Goal: Task Accomplishment & Management: Complete application form

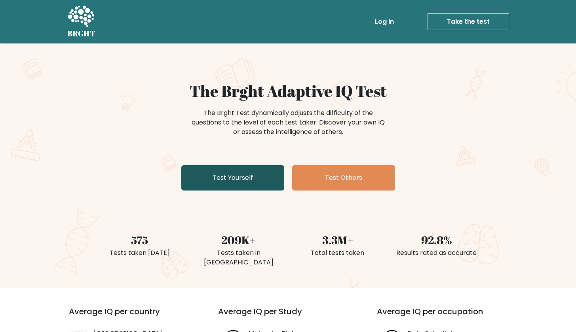
click at [255, 178] on link "Test Yourself" at bounding box center [232, 177] width 103 height 25
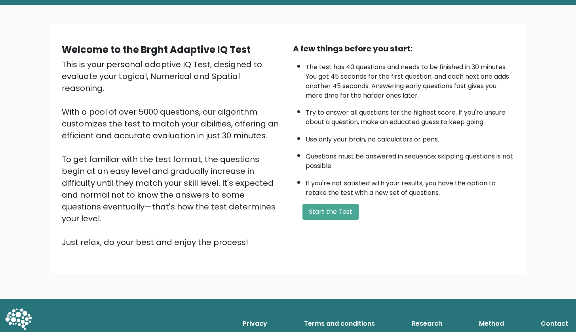
scroll to position [37, 0]
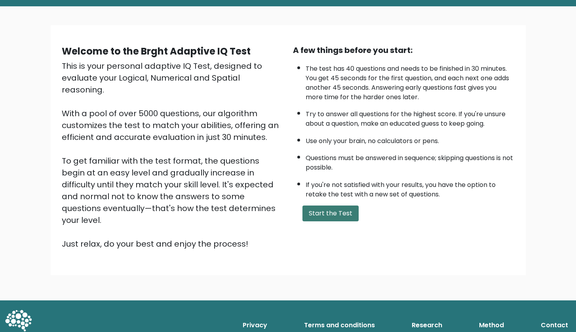
click at [339, 222] on button "Start the Test" at bounding box center [330, 214] width 56 height 16
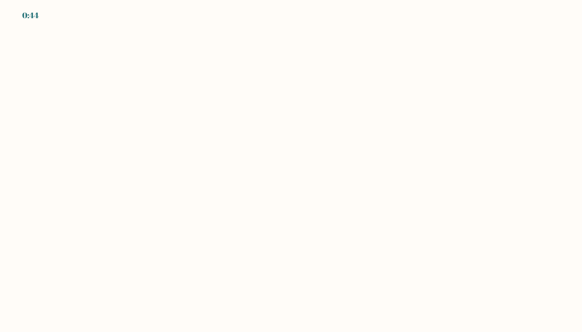
drag, startPoint x: 0, startPoint y: 0, endPoint x: 247, endPoint y: 233, distance: 339.9
click at [247, 233] on body "0:44" at bounding box center [291, 166] width 582 height 332
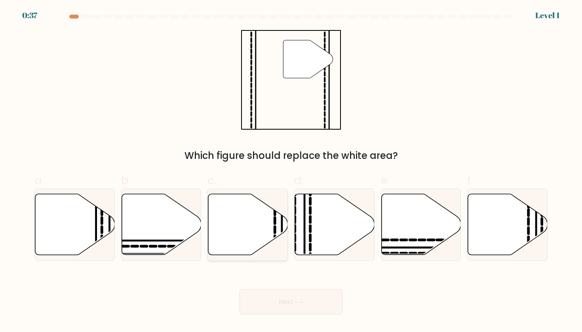
click at [273, 227] on icon at bounding box center [248, 224] width 80 height 61
click at [291, 171] on input "c." at bounding box center [291, 168] width 0 height 5
radio input "true"
click at [286, 310] on button "Next" at bounding box center [290, 302] width 103 height 25
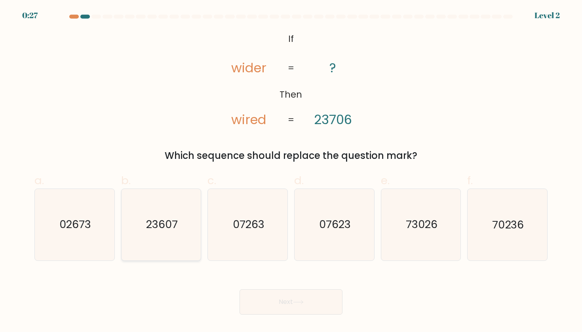
click at [167, 228] on text "23607" at bounding box center [162, 225] width 32 height 15
click at [291, 171] on input "b. 23607" at bounding box center [291, 168] width 0 height 5
radio input "true"
click at [291, 298] on button "Next" at bounding box center [290, 302] width 103 height 25
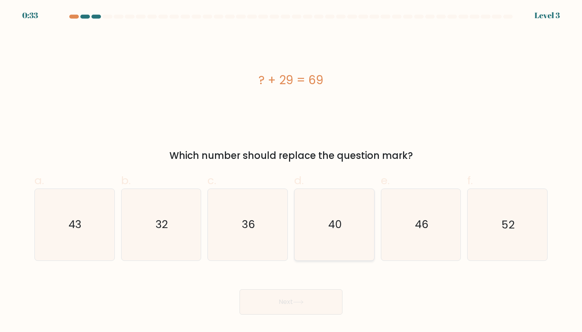
click at [336, 247] on icon "40" at bounding box center [333, 224] width 71 height 71
click at [291, 171] on input "d. 40" at bounding box center [291, 168] width 0 height 5
radio input "true"
click at [315, 311] on button "Next" at bounding box center [290, 302] width 103 height 25
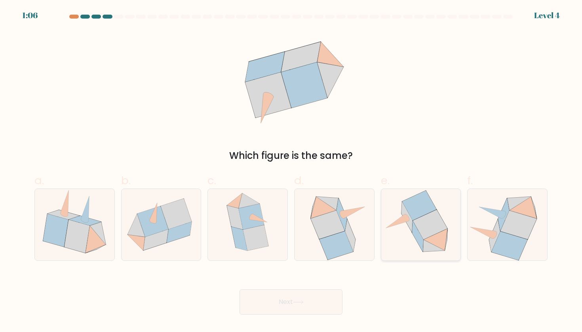
click at [415, 245] on icon at bounding box center [420, 224] width 74 height 71
click at [291, 171] on input "e." at bounding box center [291, 168] width 0 height 5
radio input "true"
click at [315, 305] on button "Next" at bounding box center [290, 302] width 103 height 25
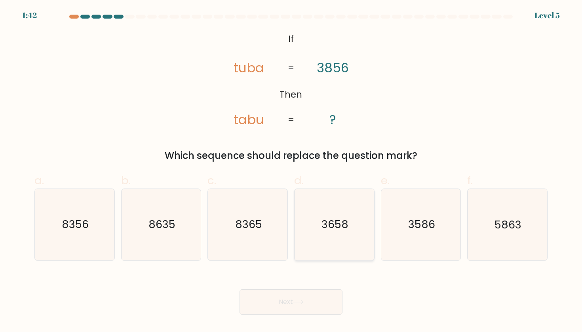
click at [335, 218] on text "3658" at bounding box center [334, 225] width 27 height 15
click at [291, 171] on input "d. 3658" at bounding box center [291, 168] width 0 height 5
radio input "true"
click at [308, 311] on button "Next" at bounding box center [290, 302] width 103 height 25
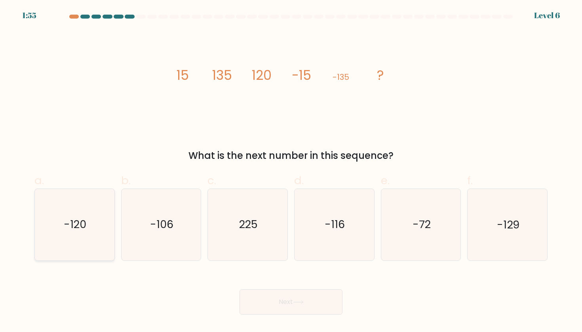
click at [99, 232] on icon "-120" at bounding box center [74, 224] width 71 height 71
click at [291, 171] on input "a. -120" at bounding box center [291, 168] width 0 height 5
radio input "true"
click at [255, 296] on button "Next" at bounding box center [290, 302] width 103 height 25
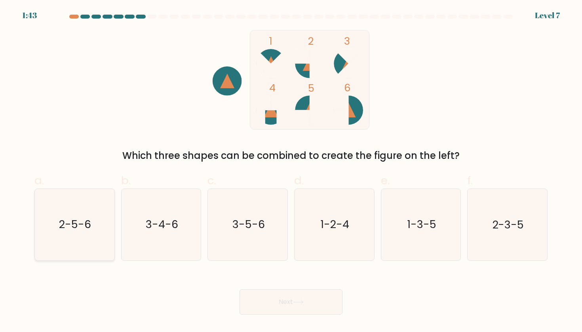
click at [76, 239] on icon "2-5-6" at bounding box center [74, 224] width 71 height 71
click at [291, 171] on input "a. 2-5-6" at bounding box center [291, 168] width 0 height 5
radio input "true"
click at [287, 310] on button "Next" at bounding box center [290, 302] width 103 height 25
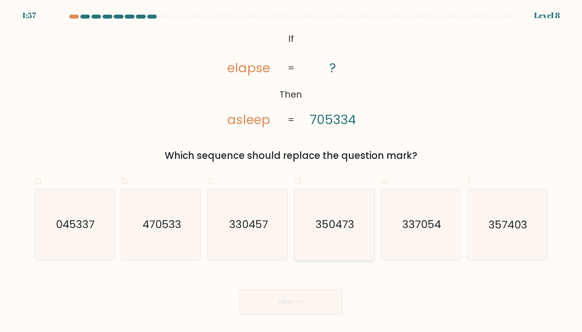
click at [344, 215] on icon "350473" at bounding box center [333, 224] width 71 height 71
click at [291, 171] on input "d. 350473" at bounding box center [291, 168] width 0 height 5
radio input "true"
click at [493, 254] on icon "357403" at bounding box center [506, 224] width 71 height 71
click at [291, 171] on input "f. 357403" at bounding box center [291, 168] width 0 height 5
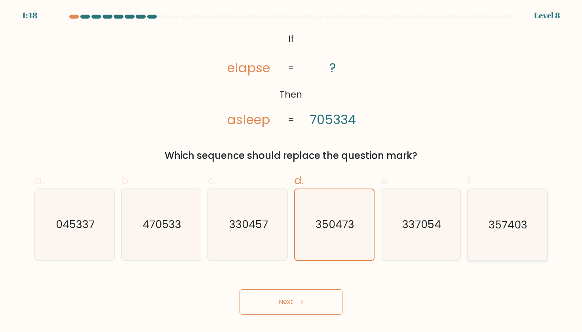
radio input "true"
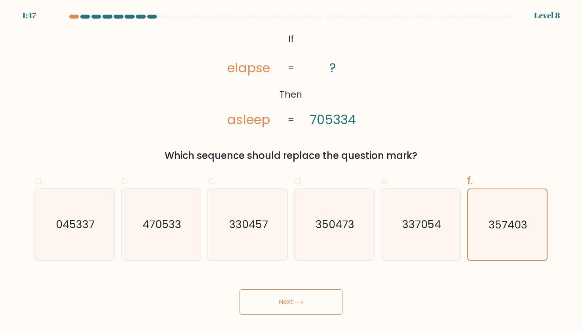
click at [321, 306] on button "Next" at bounding box center [290, 302] width 103 height 25
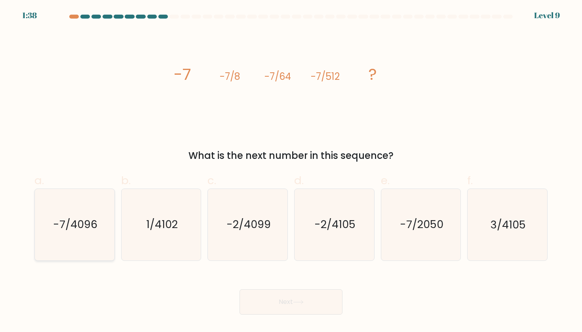
click at [84, 224] on text "-7/4096" at bounding box center [75, 225] width 44 height 15
click at [291, 171] on input "a. -7/4096" at bounding box center [291, 168] width 0 height 5
radio input "true"
click at [259, 294] on button "Next" at bounding box center [290, 302] width 103 height 25
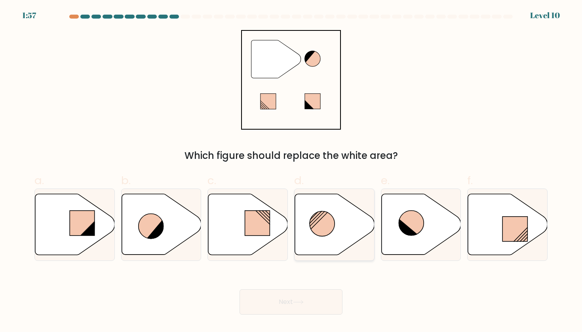
click at [344, 222] on icon at bounding box center [335, 224] width 80 height 61
click at [291, 171] on input "d." at bounding box center [291, 168] width 0 height 5
radio input "true"
click at [290, 298] on button "Next" at bounding box center [290, 302] width 103 height 25
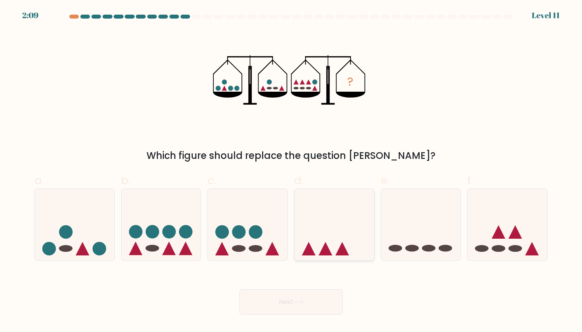
click at [330, 246] on icon at bounding box center [334, 225] width 80 height 66
click at [291, 171] on input "d." at bounding box center [291, 168] width 0 height 5
radio input "true"
click at [330, 246] on icon at bounding box center [334, 224] width 79 height 65
click at [291, 171] on input "d." at bounding box center [291, 168] width 0 height 5
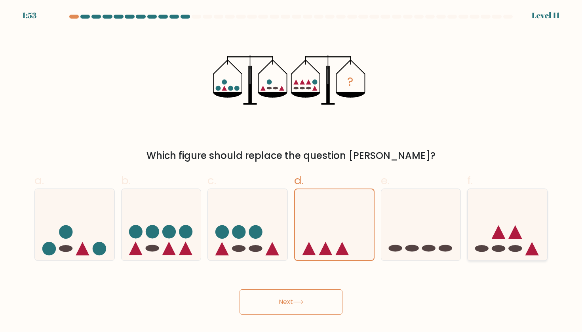
click at [514, 250] on ellipse at bounding box center [514, 248] width 13 height 7
click at [291, 171] on input "f." at bounding box center [291, 168] width 0 height 5
radio input "true"
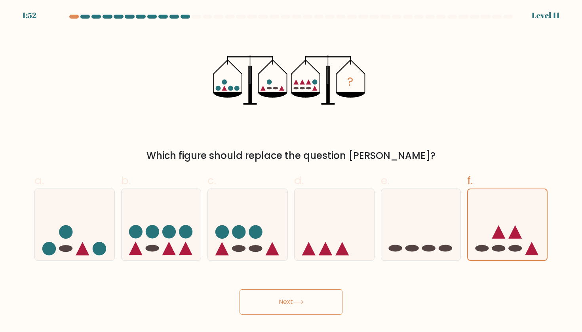
click at [277, 305] on button "Next" at bounding box center [290, 302] width 103 height 25
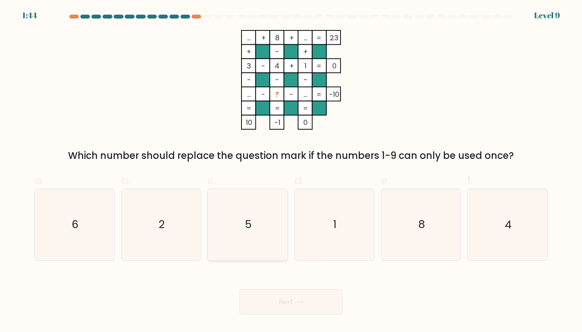
click at [268, 233] on icon "5" at bounding box center [247, 224] width 71 height 71
click at [291, 171] on input "c. 5" at bounding box center [291, 168] width 0 height 5
radio input "true"
click at [279, 306] on button "Next" at bounding box center [290, 302] width 103 height 25
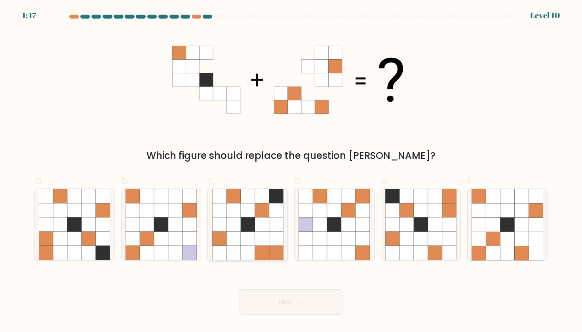
click at [223, 226] on icon at bounding box center [219, 225] width 14 height 14
click at [291, 171] on input "c." at bounding box center [291, 168] width 0 height 5
radio input "true"
click at [270, 302] on button "Next" at bounding box center [290, 302] width 103 height 25
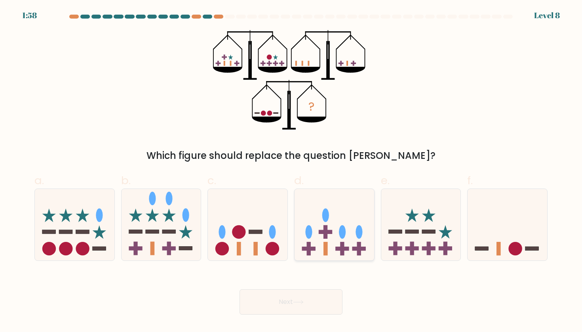
click at [347, 234] on icon at bounding box center [334, 225] width 80 height 66
click at [291, 171] on input "d." at bounding box center [291, 168] width 0 height 5
radio input "true"
click at [239, 215] on icon at bounding box center [248, 225] width 80 height 66
click at [291, 171] on input "c." at bounding box center [291, 168] width 0 height 5
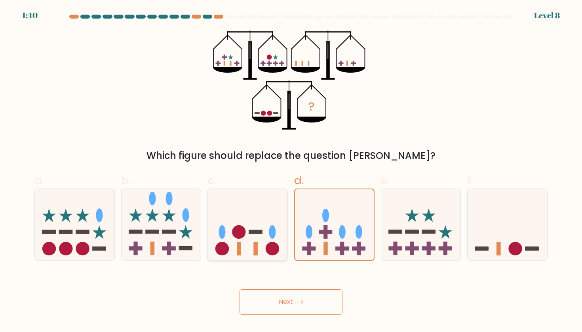
radio input "true"
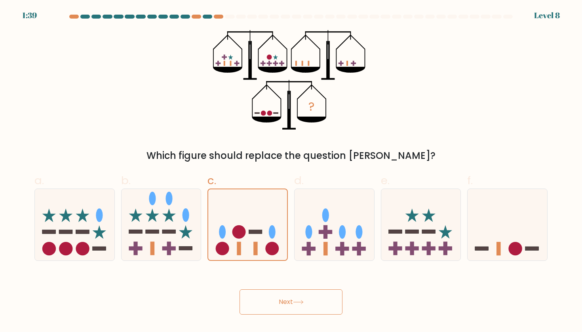
click at [289, 303] on button "Next" at bounding box center [290, 302] width 103 height 25
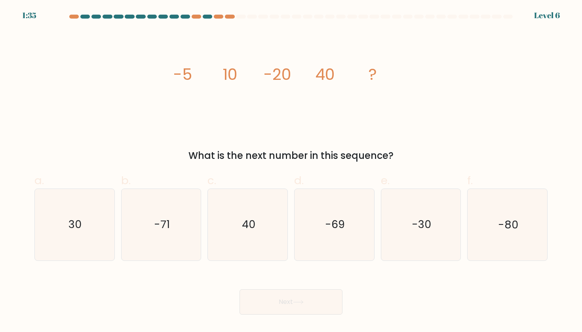
click at [520, 262] on form at bounding box center [291, 165] width 582 height 300
click at [506, 242] on icon "-80" at bounding box center [506, 224] width 71 height 71
click at [291, 171] on input "f. -80" at bounding box center [291, 168] width 0 height 5
radio input "true"
click at [278, 305] on button "Next" at bounding box center [290, 302] width 103 height 25
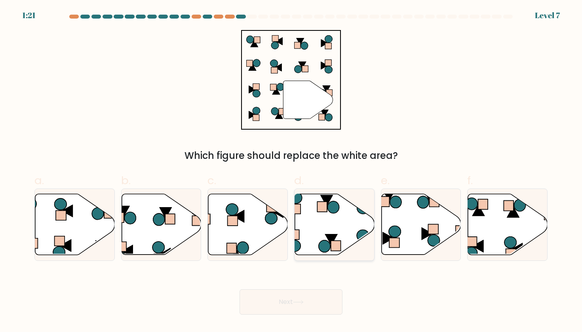
click at [336, 240] on icon at bounding box center [335, 224] width 80 height 61
click at [291, 171] on input "d." at bounding box center [291, 168] width 0 height 5
radio input "true"
click at [306, 304] on button "Next" at bounding box center [290, 302] width 103 height 25
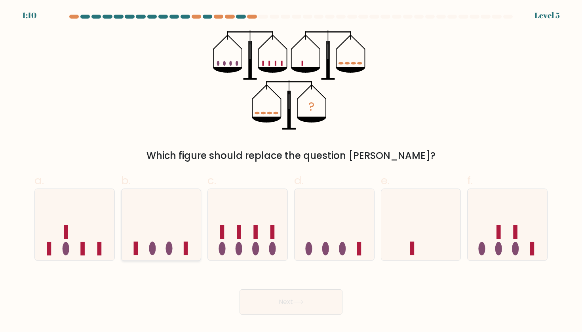
click at [125, 235] on icon at bounding box center [161, 225] width 80 height 66
click at [291, 171] on input "b." at bounding box center [291, 168] width 0 height 5
radio input "true"
click at [263, 303] on button "Next" at bounding box center [290, 302] width 103 height 25
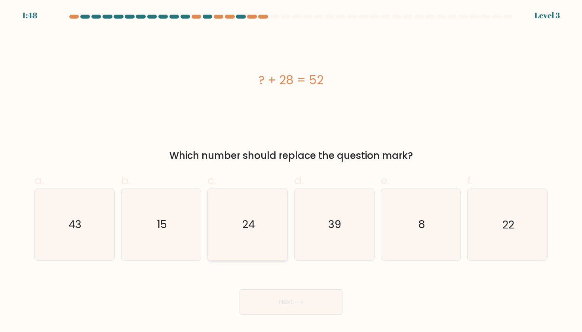
click at [243, 225] on text "24" at bounding box center [248, 225] width 13 height 15
click at [291, 171] on input "c. 24" at bounding box center [291, 168] width 0 height 5
radio input "true"
click at [282, 298] on button "Next" at bounding box center [290, 302] width 103 height 25
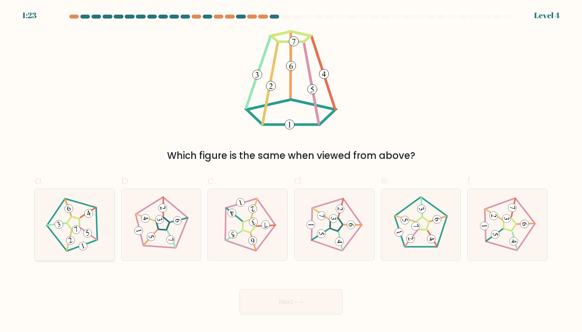
click at [53, 224] on icon at bounding box center [74, 224] width 57 height 57
click at [291, 171] on input "a." at bounding box center [291, 168] width 0 height 5
radio input "true"
click at [274, 301] on button "Next" at bounding box center [290, 302] width 103 height 25
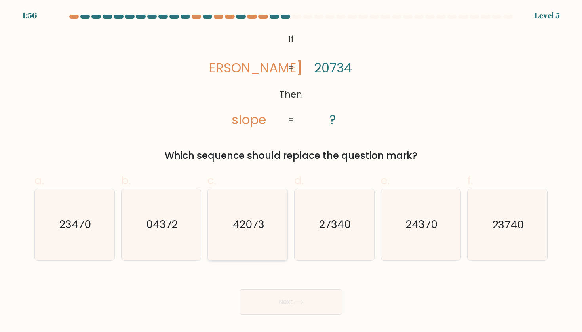
click at [260, 239] on icon "42073" at bounding box center [247, 224] width 71 height 71
click at [291, 171] on input "c. 42073" at bounding box center [291, 168] width 0 height 5
radio input "true"
click at [281, 301] on button "Next" at bounding box center [290, 302] width 103 height 25
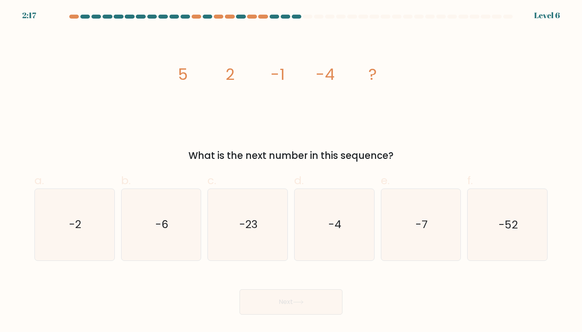
click at [281, 301] on button "Next" at bounding box center [290, 302] width 103 height 25
click at [406, 247] on icon "-7" at bounding box center [420, 224] width 71 height 71
click at [291, 171] on input "e. -7" at bounding box center [291, 168] width 0 height 5
radio input "true"
click at [312, 297] on button "Next" at bounding box center [290, 302] width 103 height 25
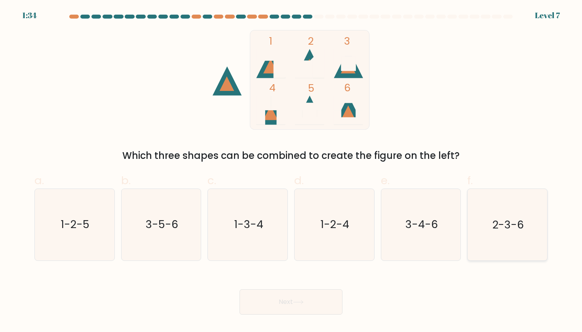
click at [488, 219] on icon "2-3-6" at bounding box center [506, 224] width 71 height 71
click at [291, 171] on input "f. 2-3-6" at bounding box center [291, 168] width 0 height 5
radio input "true"
click at [311, 311] on button "Next" at bounding box center [290, 302] width 103 height 25
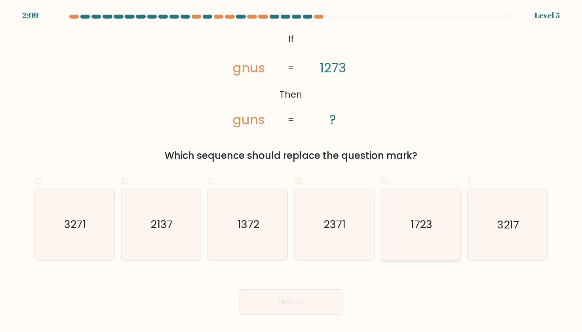
click at [441, 242] on icon "1723" at bounding box center [420, 224] width 71 height 71
click at [291, 171] on input "e. 1723" at bounding box center [291, 168] width 0 height 5
radio input "true"
click at [285, 312] on button "Next" at bounding box center [290, 302] width 103 height 25
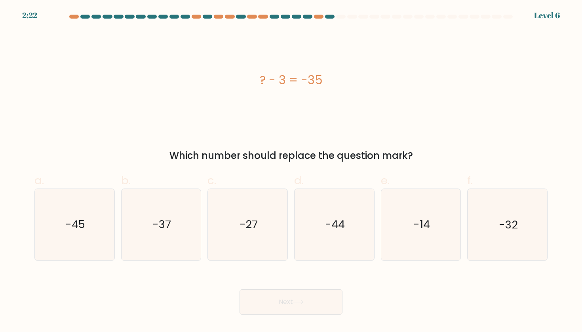
click at [275, 154] on div "Which number should replace the question mark?" at bounding box center [290, 156] width 503 height 14
click at [490, 218] on icon "-32" at bounding box center [506, 224] width 71 height 71
click at [291, 171] on input "f. -32" at bounding box center [291, 168] width 0 height 5
radio input "true"
click at [310, 305] on button "Next" at bounding box center [290, 302] width 103 height 25
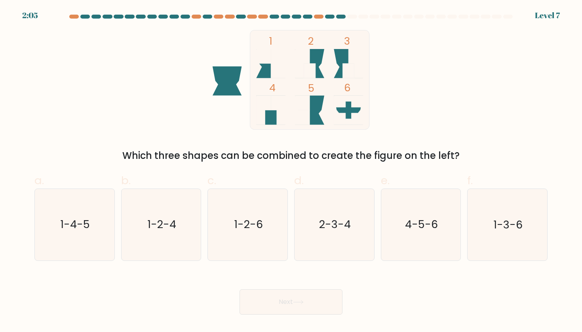
click at [329, 61] on rect at bounding box center [309, 79] width 119 height 99
click at [342, 240] on icon "2-3-4" at bounding box center [333, 224] width 71 height 71
click at [291, 171] on input "d. 2-3-4" at bounding box center [291, 168] width 0 height 5
radio input "true"
click at [292, 298] on button "Next" at bounding box center [290, 302] width 103 height 25
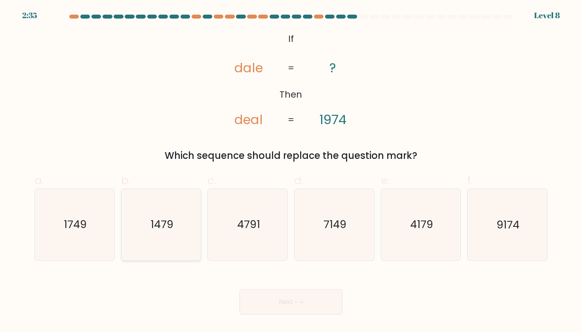
click at [182, 233] on icon "1479" at bounding box center [160, 224] width 71 height 71
click at [291, 171] on input "b. 1479" at bounding box center [291, 168] width 0 height 5
radio input "true"
click at [87, 221] on icon "1749" at bounding box center [74, 224] width 71 height 71
click at [291, 171] on input "a. 1749" at bounding box center [291, 168] width 0 height 5
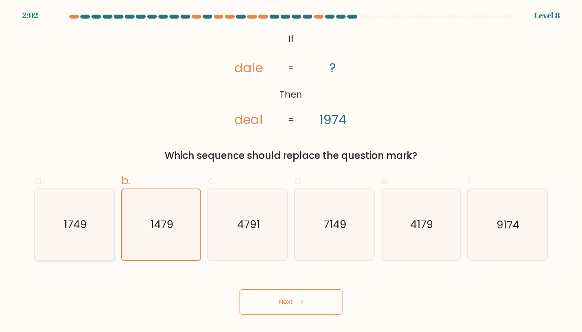
radio input "true"
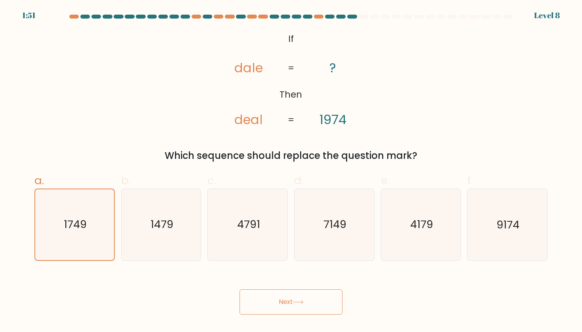
click at [288, 308] on button "Next" at bounding box center [290, 302] width 103 height 25
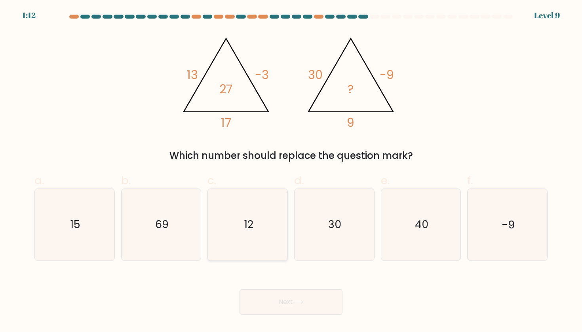
click at [252, 228] on text "12" at bounding box center [247, 225] width 9 height 15
click at [291, 171] on input "c. 12" at bounding box center [291, 168] width 0 height 5
radio input "true"
click at [275, 309] on button "Next" at bounding box center [290, 302] width 103 height 25
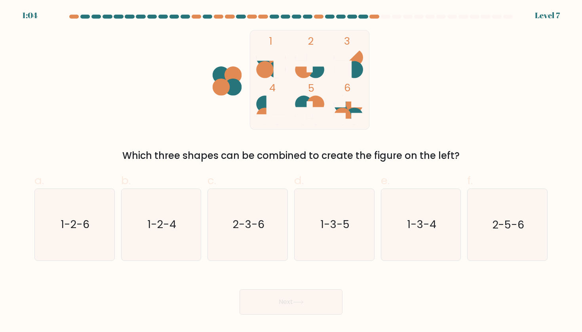
click at [309, 68] on icon at bounding box center [309, 63] width 29 height 17
click at [74, 235] on icon "1-2-6" at bounding box center [74, 224] width 71 height 71
click at [291, 171] on input "a. 1-2-6" at bounding box center [291, 168] width 0 height 5
radio input "true"
click at [280, 295] on button "Next" at bounding box center [290, 302] width 103 height 25
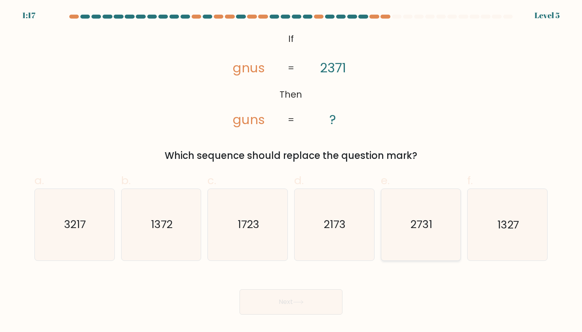
click at [427, 232] on text "2731" at bounding box center [421, 225] width 22 height 15
click at [291, 171] on input "e. 2731" at bounding box center [291, 168] width 0 height 5
radio input "true"
click at [300, 309] on button "Next" at bounding box center [290, 302] width 103 height 25
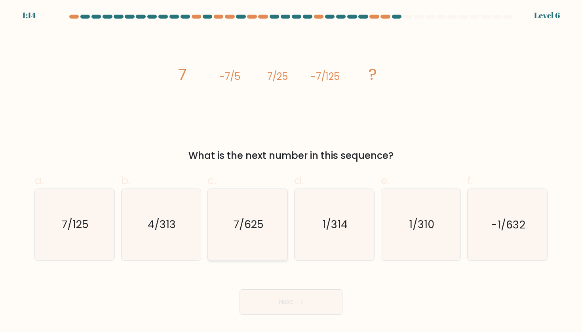
click at [274, 232] on icon "7/625" at bounding box center [247, 224] width 71 height 71
click at [291, 171] on input "c. 7/625" at bounding box center [291, 168] width 0 height 5
radio input "true"
click at [298, 296] on button "Next" at bounding box center [290, 302] width 103 height 25
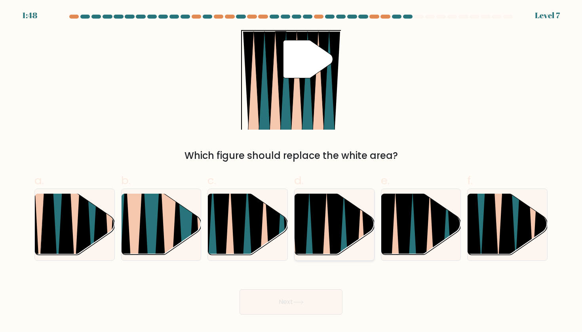
click at [331, 219] on icon at bounding box center [335, 258] width 18 height 159
click at [291, 171] on input "d." at bounding box center [291, 168] width 0 height 5
radio input "true"
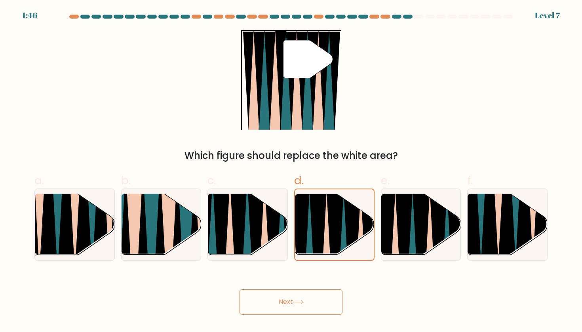
click at [302, 308] on button "Next" at bounding box center [290, 302] width 103 height 25
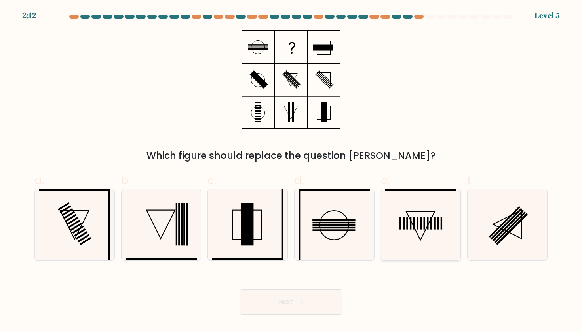
click at [421, 220] on rect at bounding box center [421, 223] width 2 height 13
click at [291, 171] on input "e." at bounding box center [291, 168] width 0 height 5
radio input "true"
click at [304, 299] on button "Next" at bounding box center [290, 302] width 103 height 25
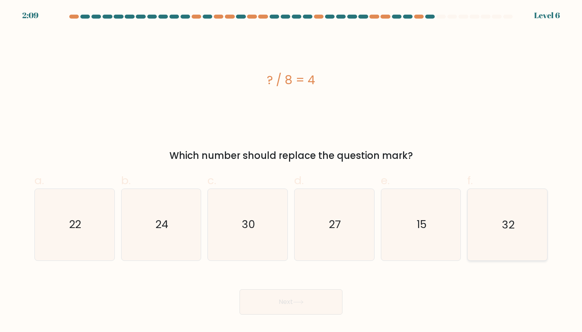
click at [504, 232] on text "32" at bounding box center [508, 225] width 12 height 15
click at [291, 171] on input "f. 32" at bounding box center [291, 168] width 0 height 5
radio input "true"
click at [283, 306] on button "Next" at bounding box center [290, 302] width 103 height 25
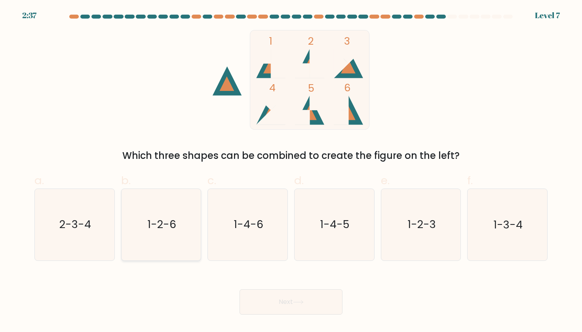
click at [173, 233] on icon "1-2-6" at bounding box center [160, 224] width 71 height 71
click at [291, 171] on input "b. 1-2-6" at bounding box center [291, 168] width 0 height 5
radio input "true"
click at [272, 294] on button "Next" at bounding box center [290, 302] width 103 height 25
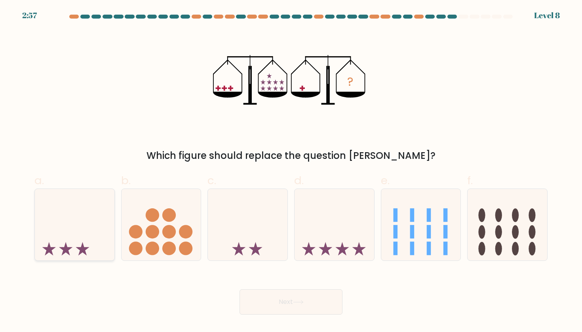
click at [87, 235] on icon at bounding box center [75, 225] width 80 height 66
click at [291, 171] on input "a." at bounding box center [291, 168] width 0 height 5
radio input "true"
click at [298, 305] on button "Next" at bounding box center [290, 302] width 103 height 25
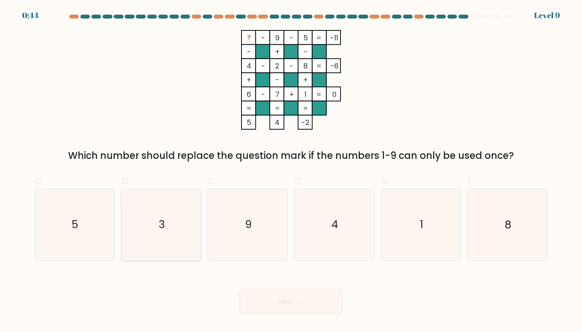
click at [171, 230] on icon "3" at bounding box center [160, 224] width 71 height 71
click at [291, 171] on input "b. 3" at bounding box center [291, 168] width 0 height 5
radio input "true"
click at [292, 309] on button "Next" at bounding box center [290, 302] width 103 height 25
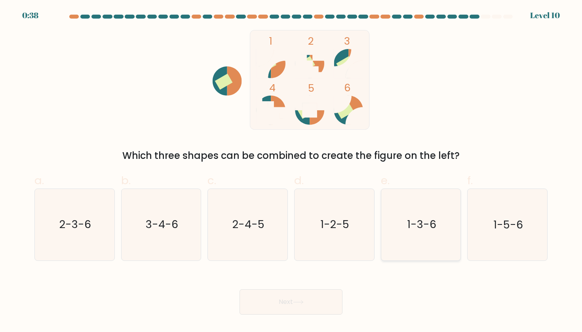
click at [410, 214] on icon "1-3-6" at bounding box center [420, 224] width 71 height 71
click at [291, 171] on input "e. 1-3-6" at bounding box center [291, 168] width 0 height 5
radio input "true"
click at [276, 307] on button "Next" at bounding box center [290, 302] width 103 height 25
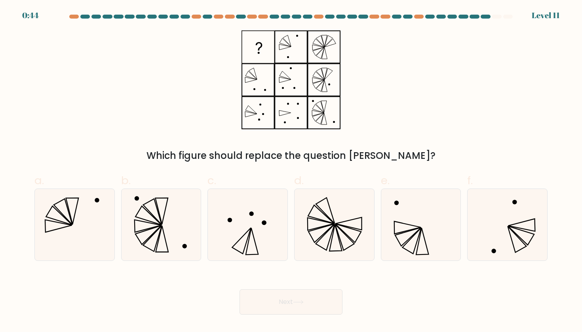
click at [97, 185] on label "a." at bounding box center [74, 217] width 80 height 89
click at [291, 171] on input "a." at bounding box center [291, 168] width 0 height 5
radio input "true"
click at [392, 219] on icon at bounding box center [420, 224] width 71 height 71
click at [291, 171] on input "e." at bounding box center [291, 168] width 0 height 5
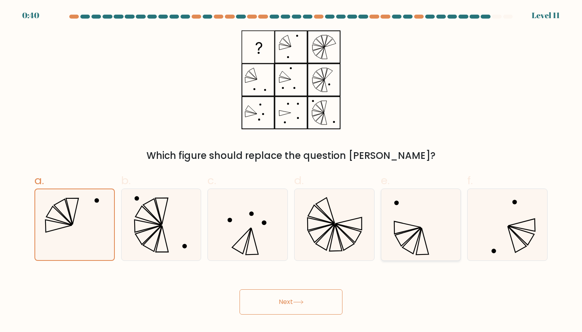
radio input "true"
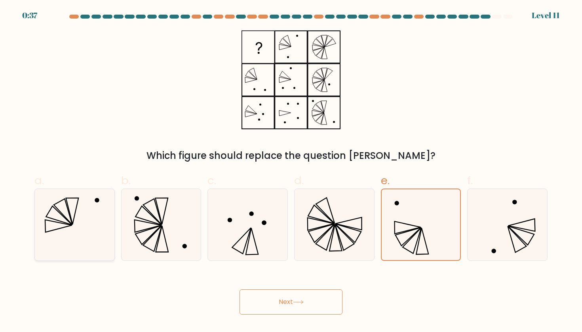
click at [69, 235] on icon at bounding box center [74, 224] width 71 height 71
click at [291, 171] on input "a." at bounding box center [291, 168] width 0 height 5
radio input "true"
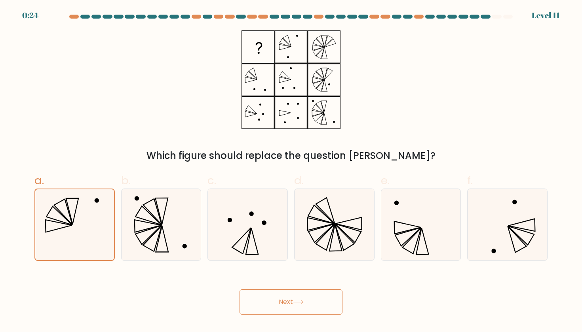
click at [306, 300] on button "Next" at bounding box center [290, 302] width 103 height 25
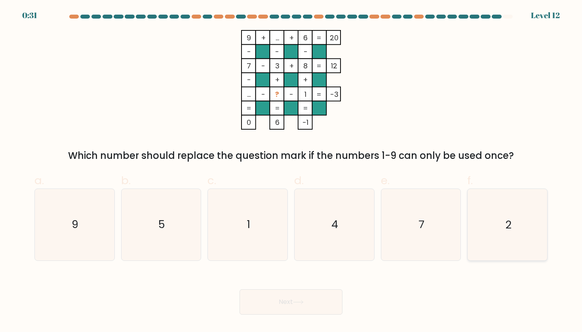
click at [494, 249] on icon "2" at bounding box center [506, 224] width 71 height 71
click at [291, 171] on input "f. 2" at bounding box center [291, 168] width 0 height 5
radio input "true"
click at [314, 312] on button "Next" at bounding box center [290, 302] width 103 height 25
click at [315, 307] on button "Next" at bounding box center [290, 302] width 103 height 25
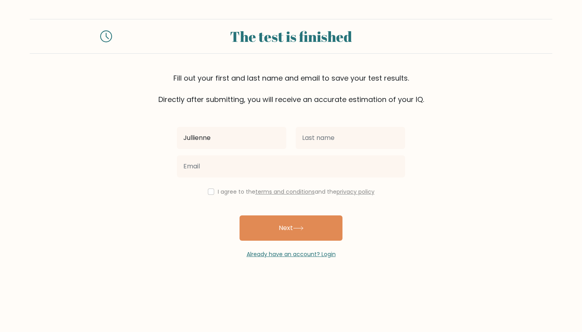
type input "Jullienne"
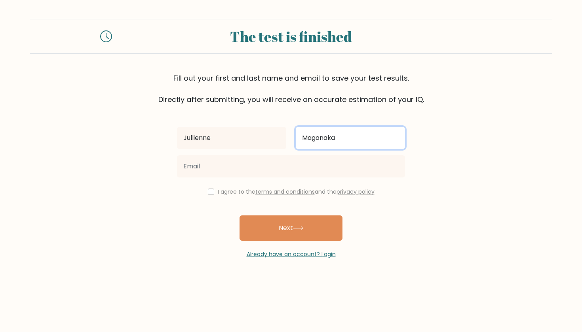
type input "Maganaka"
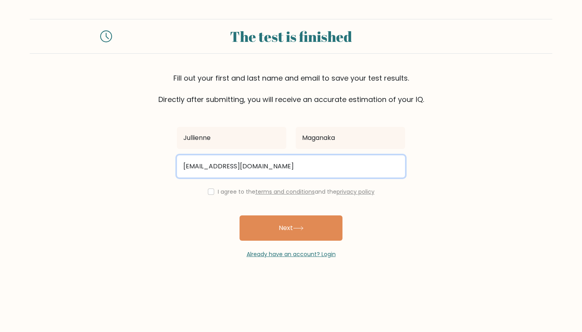
type input "yenmaganaka@gmail.com"
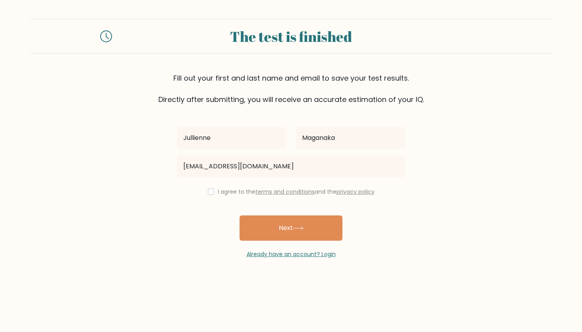
click at [213, 195] on div "I agree to the terms and conditions and the privacy policy" at bounding box center [290, 191] width 237 height 9
click at [212, 193] on div "I agree to the terms and conditions and the privacy policy" at bounding box center [290, 191] width 237 height 9
click at [208, 192] on input "checkbox" at bounding box center [211, 192] width 6 height 6
checkbox input "true"
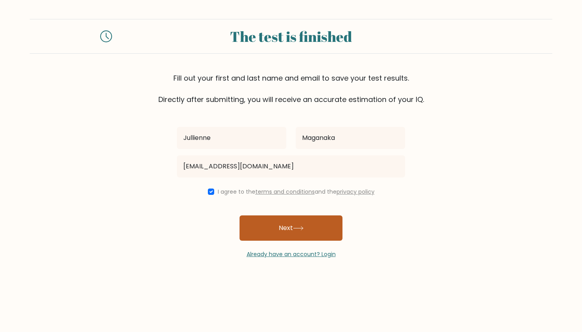
click at [300, 227] on icon at bounding box center [298, 228] width 11 height 4
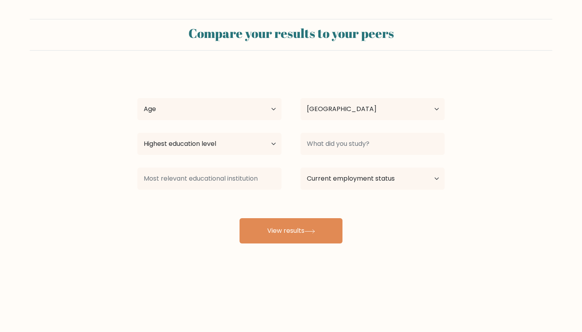
select select "PH"
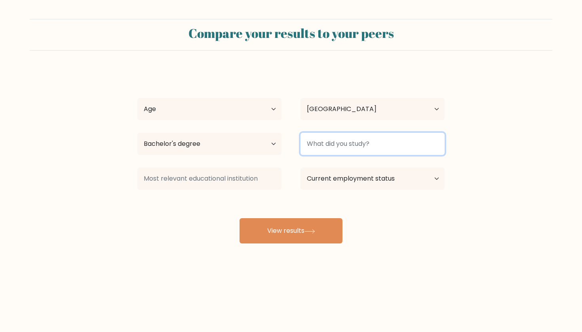
click at [332, 143] on input at bounding box center [372, 144] width 144 height 22
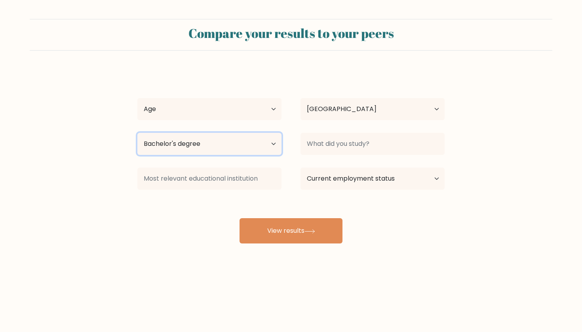
select select "upper_secondary"
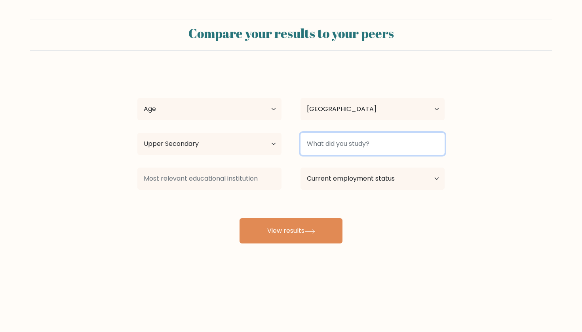
click at [342, 142] on input at bounding box center [372, 144] width 144 height 22
type input "Real Estate Management"
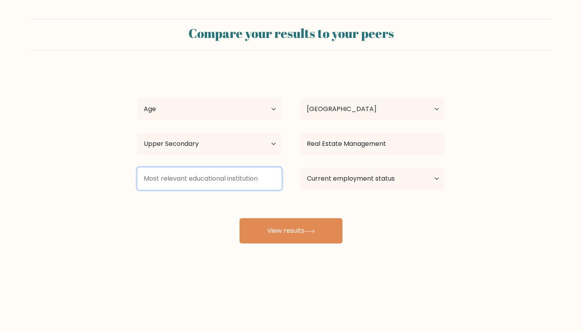
click at [243, 186] on input at bounding box center [209, 179] width 144 height 22
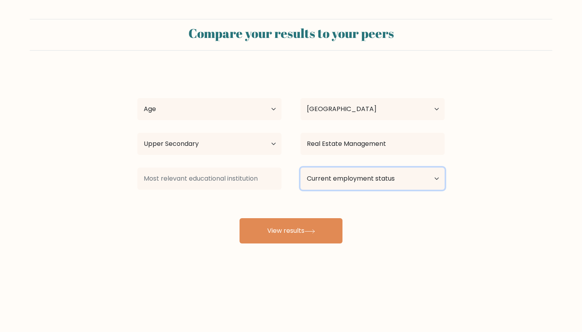
select select "student"
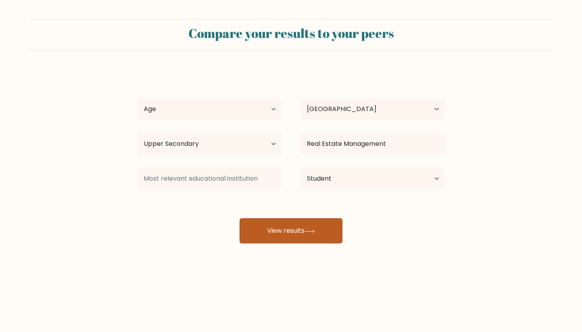
click at [309, 226] on button "View results" at bounding box center [290, 230] width 103 height 25
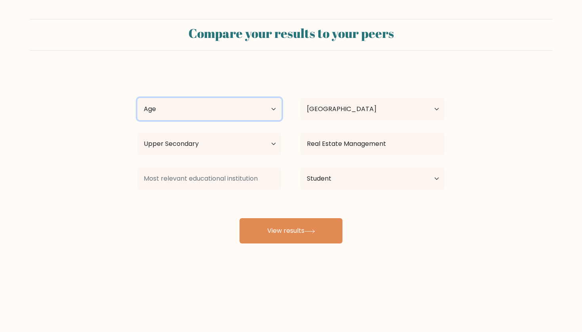
select select "18_24"
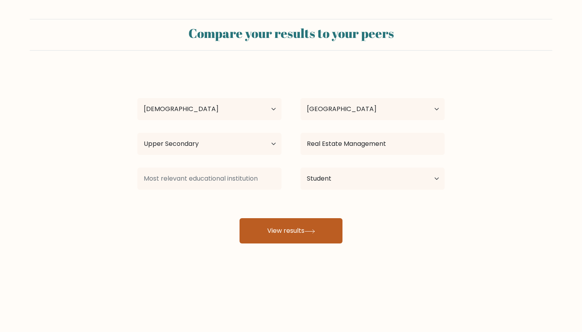
click at [307, 239] on button "View results" at bounding box center [290, 230] width 103 height 25
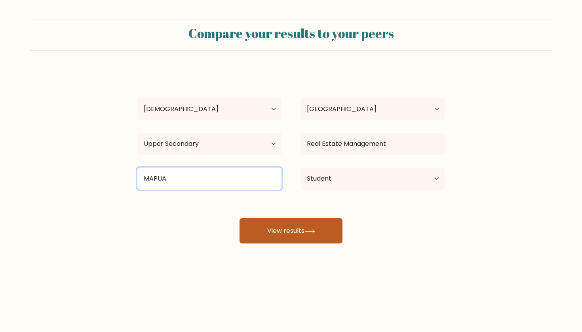
type input "MAPUA"
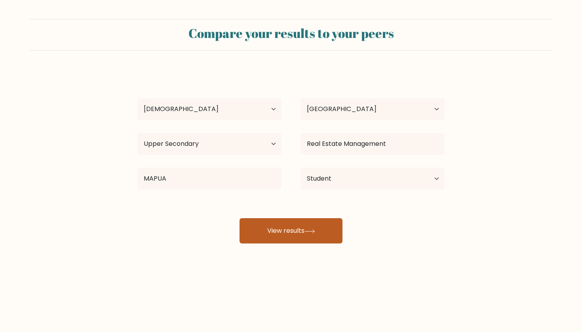
click at [278, 229] on button "View results" at bounding box center [290, 230] width 103 height 25
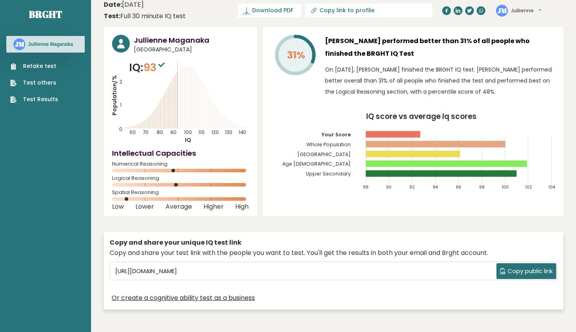
scroll to position [4, 0]
